Goal: Task Accomplishment & Management: Complete application form

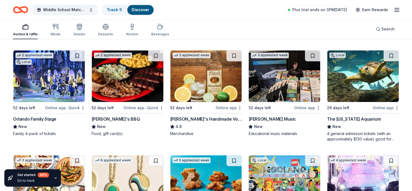
scroll to position [893, 0]
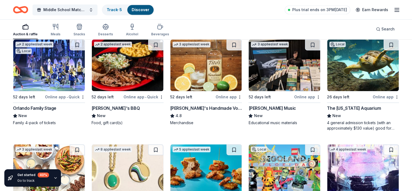
click at [353, 68] on img at bounding box center [364, 65] width 72 height 52
click at [35, 79] on img at bounding box center [49, 65] width 72 height 52
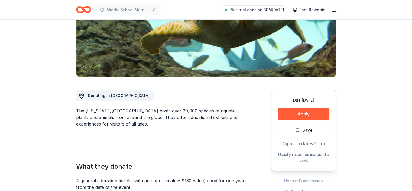
scroll to position [81, 0]
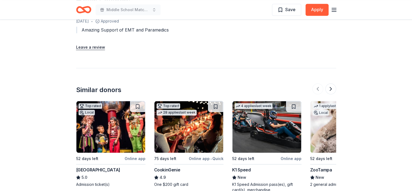
scroll to position [601, 0]
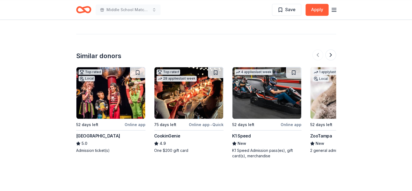
click at [112, 93] on img at bounding box center [110, 93] width 69 height 52
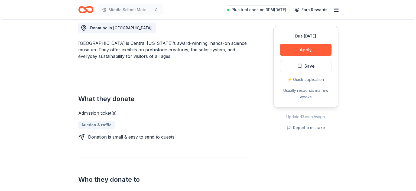
scroll to position [67, 0]
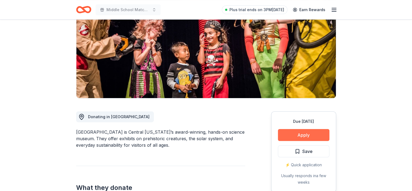
click at [292, 136] on button "Apply" at bounding box center [304, 135] width 52 height 12
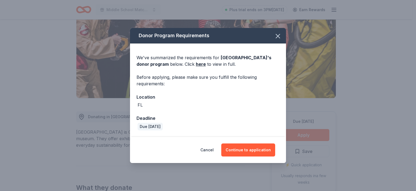
click at [292, 136] on div "Donor Program Requirements We've summarized the requirements for Orlando Scienc…" at bounding box center [208, 95] width 416 height 191
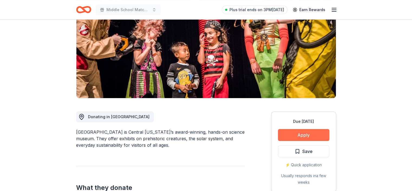
click at [293, 133] on button "Apply" at bounding box center [304, 135] width 52 height 12
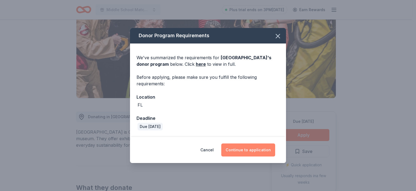
click at [248, 154] on button "Continue to application" at bounding box center [249, 149] width 54 height 13
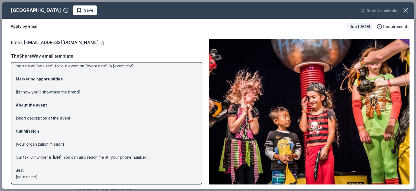
scroll to position [0, 0]
